Goal: Check status: Check status

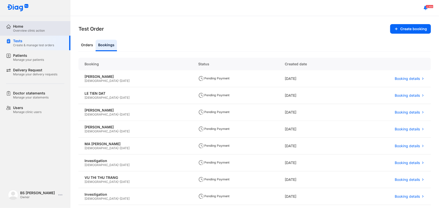
click at [34, 23] on div "Home Overview clinic action" at bounding box center [38, 28] width 64 height 15
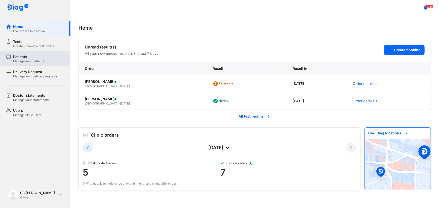
click at [30, 55] on div "Patients" at bounding box center [28, 56] width 31 height 5
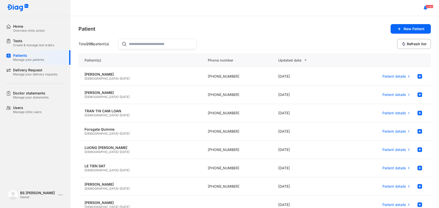
click at [143, 42] on input "text" at bounding box center [161, 44] width 64 height 10
type input "**********"
click at [137, 75] on div "[PERSON_NAME] [PERSON_NAME]" at bounding box center [140, 74] width 111 height 5
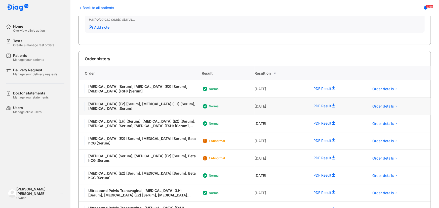
scroll to position [68, 0]
click at [379, 137] on button "Order details" at bounding box center [385, 141] width 31 height 8
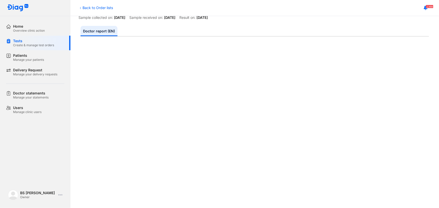
scroll to position [46, 0]
